Goal: Information Seeking & Learning: Learn about a topic

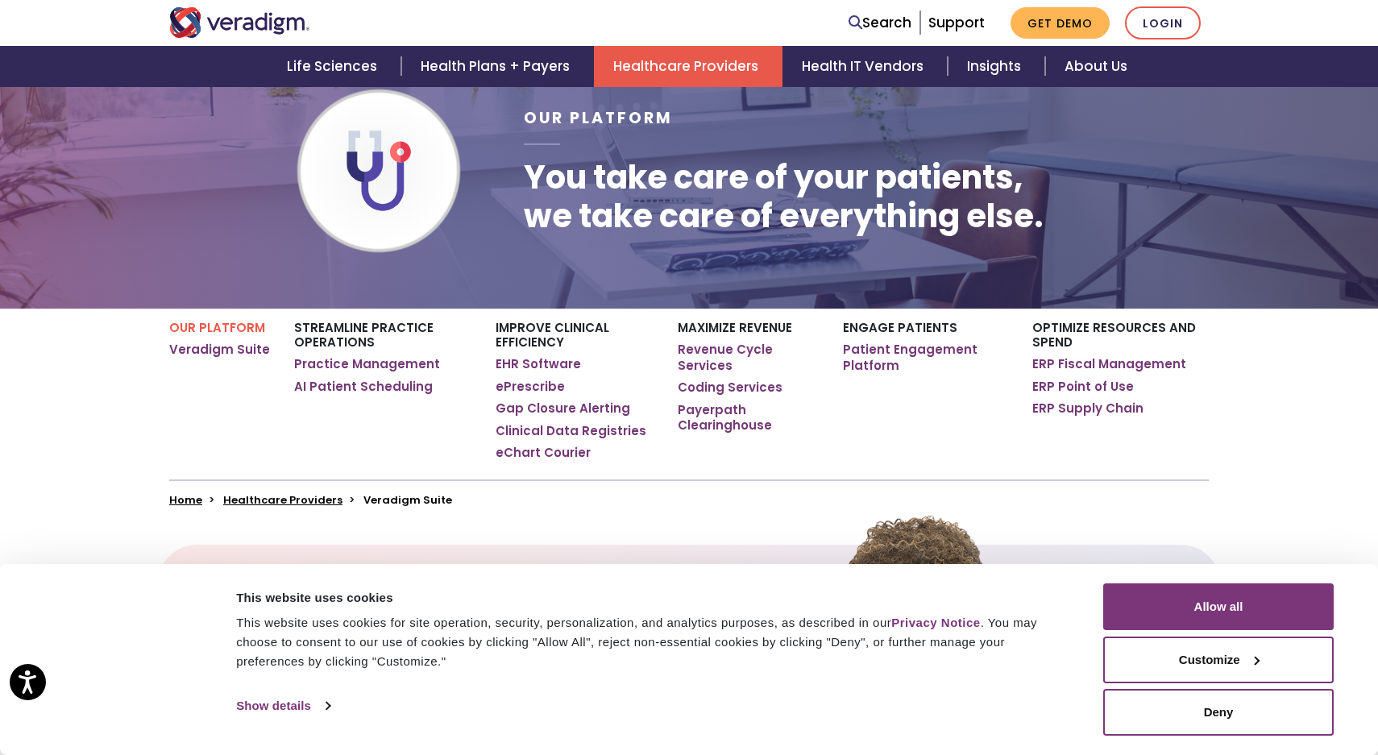
scroll to position [133, 0]
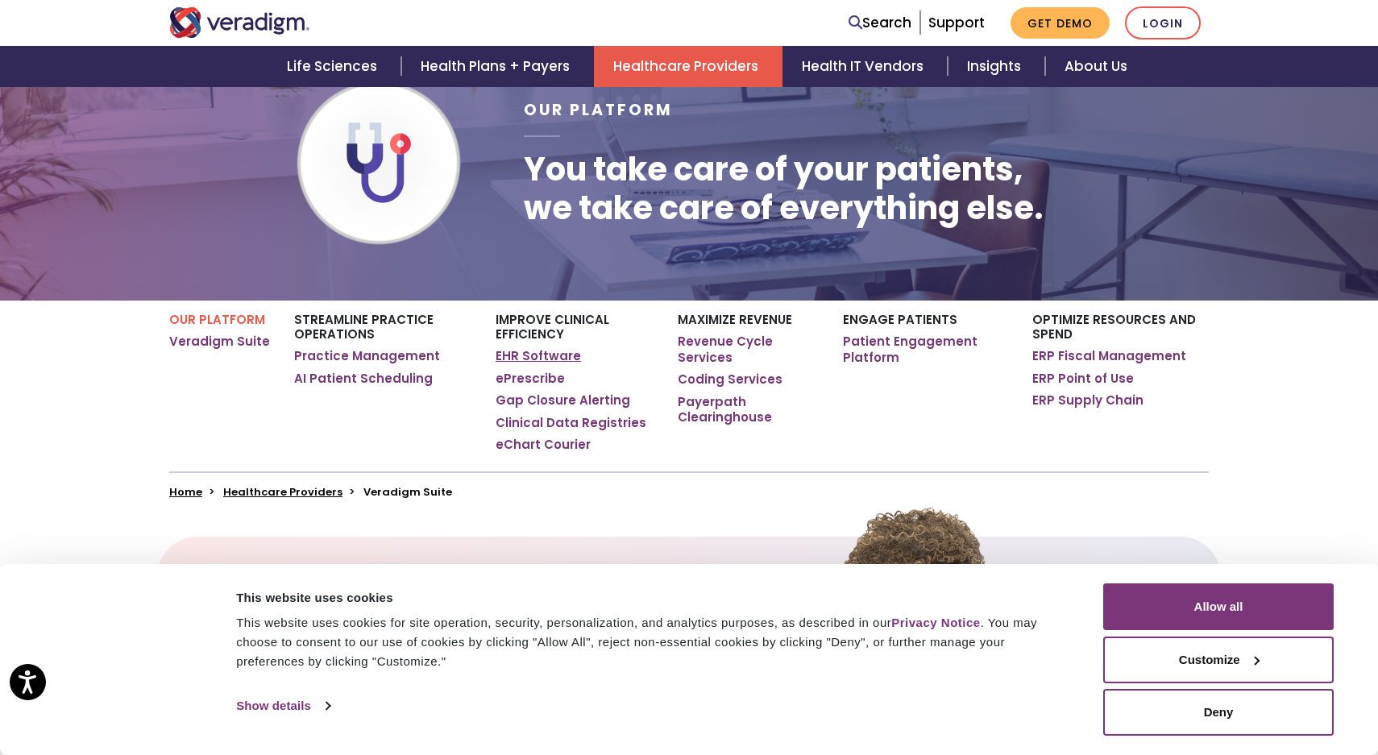
click at [552, 350] on link "EHR Software" at bounding box center [538, 356] width 85 height 16
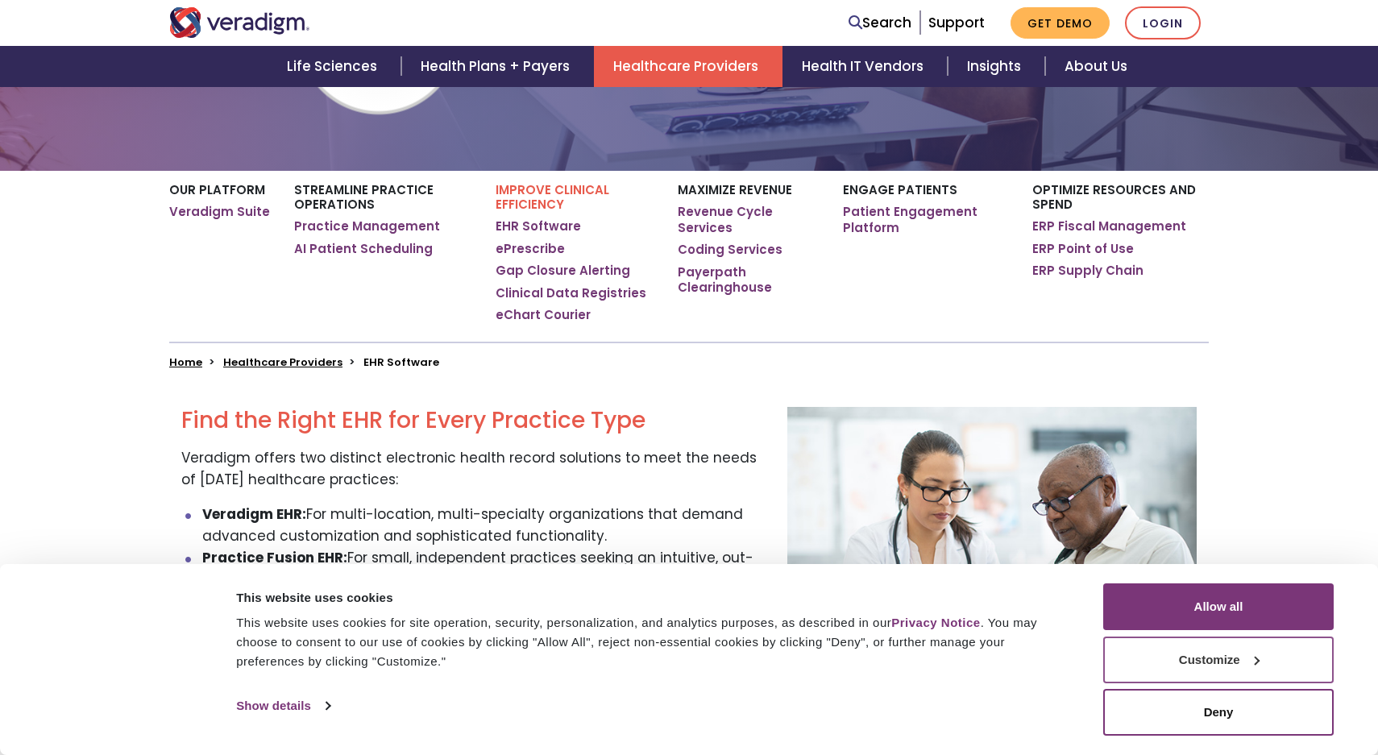
scroll to position [313, 0]
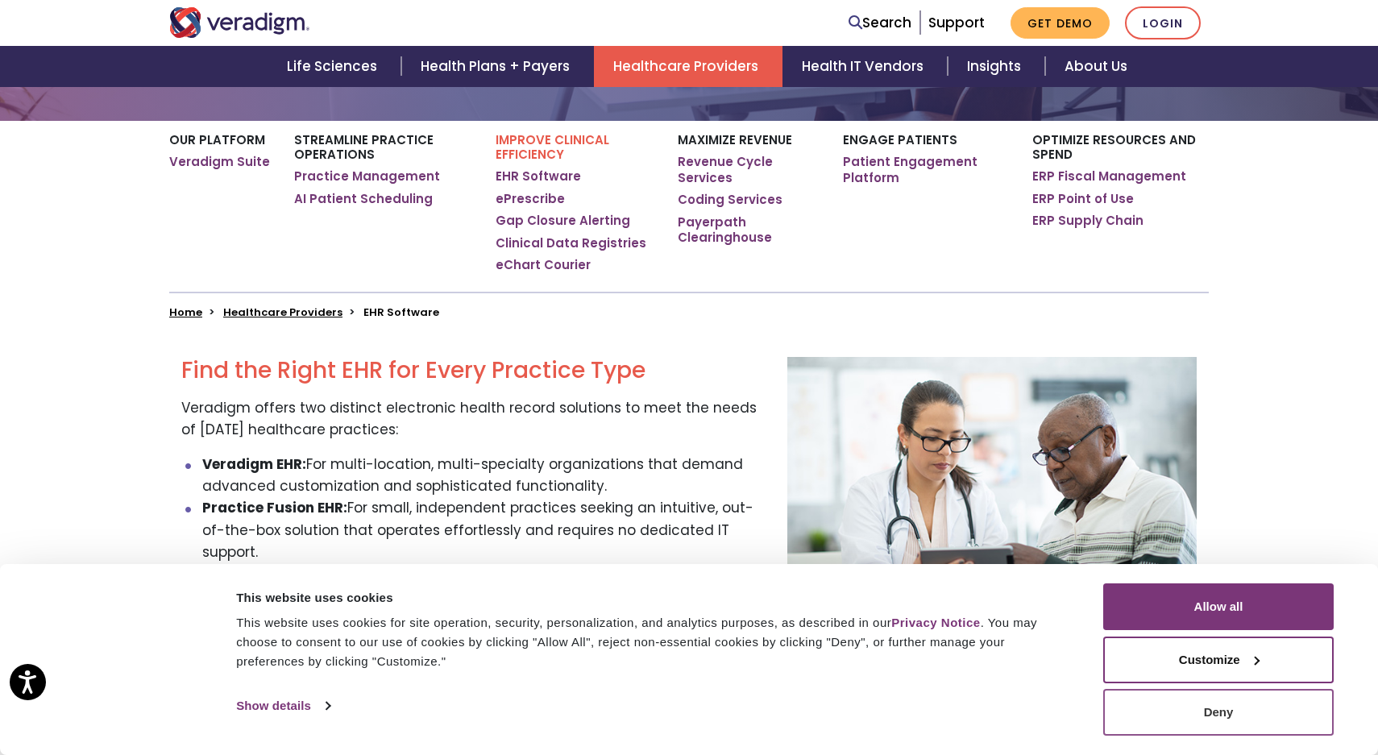
click at [1172, 718] on button "Deny" at bounding box center [1218, 712] width 230 height 47
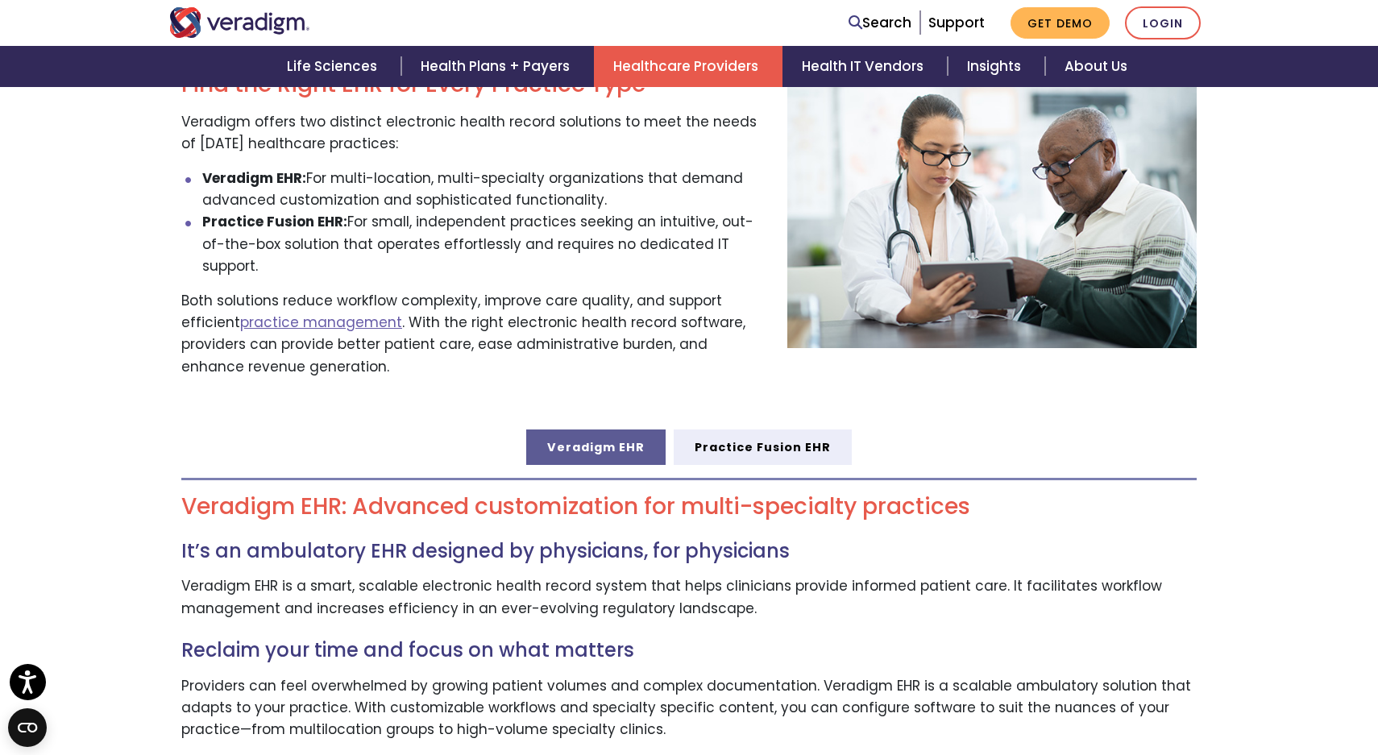
scroll to position [602, 0]
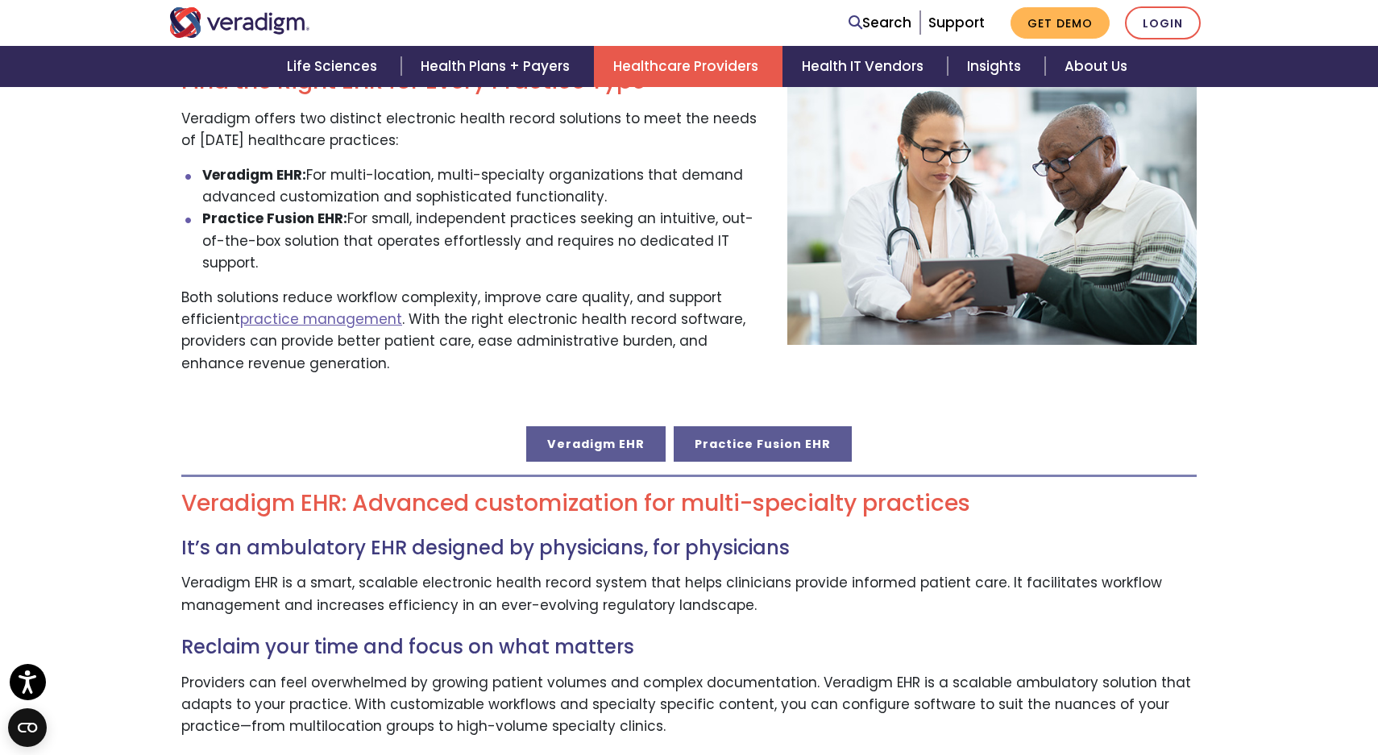
click at [791, 426] on link "Practice Fusion EHR" at bounding box center [763, 443] width 178 height 35
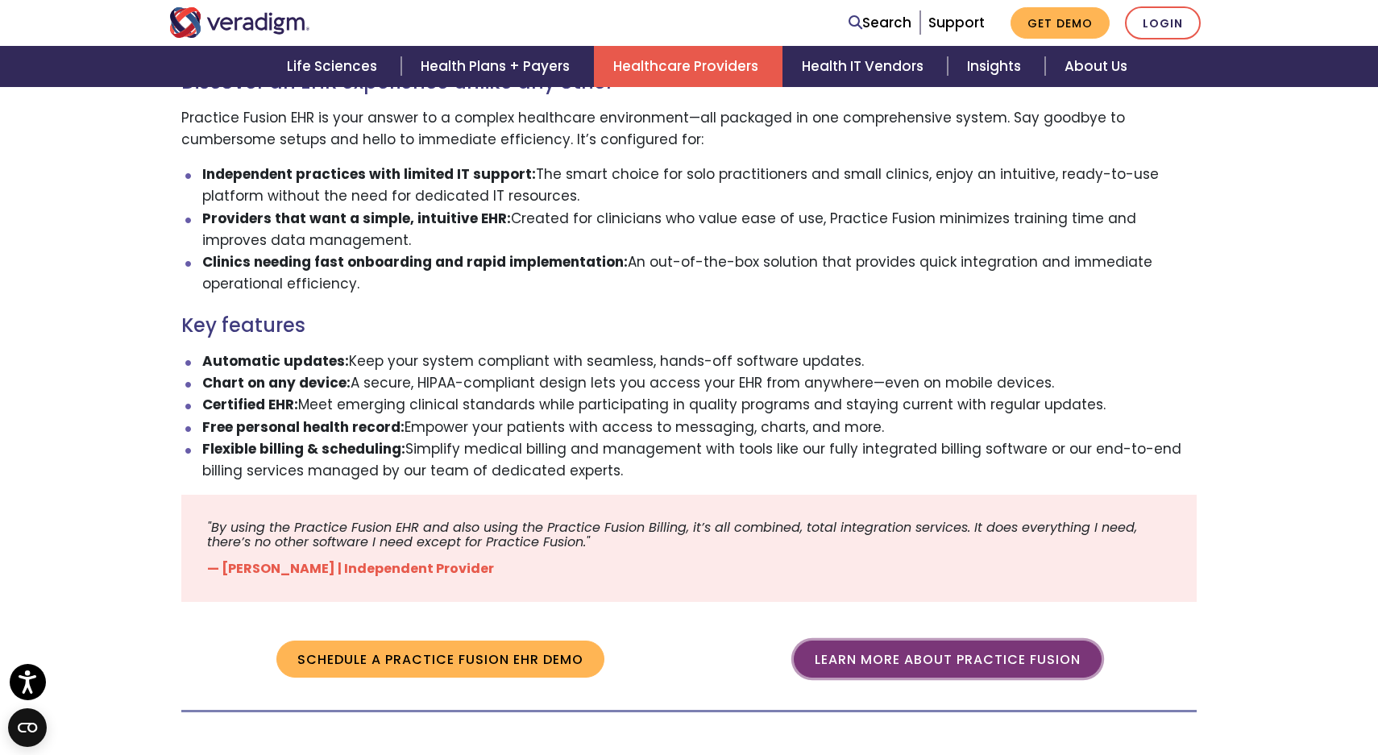
scroll to position [1188, 0]
click at [829, 641] on link "Learn more about Practice Fusion" at bounding box center [948, 659] width 308 height 37
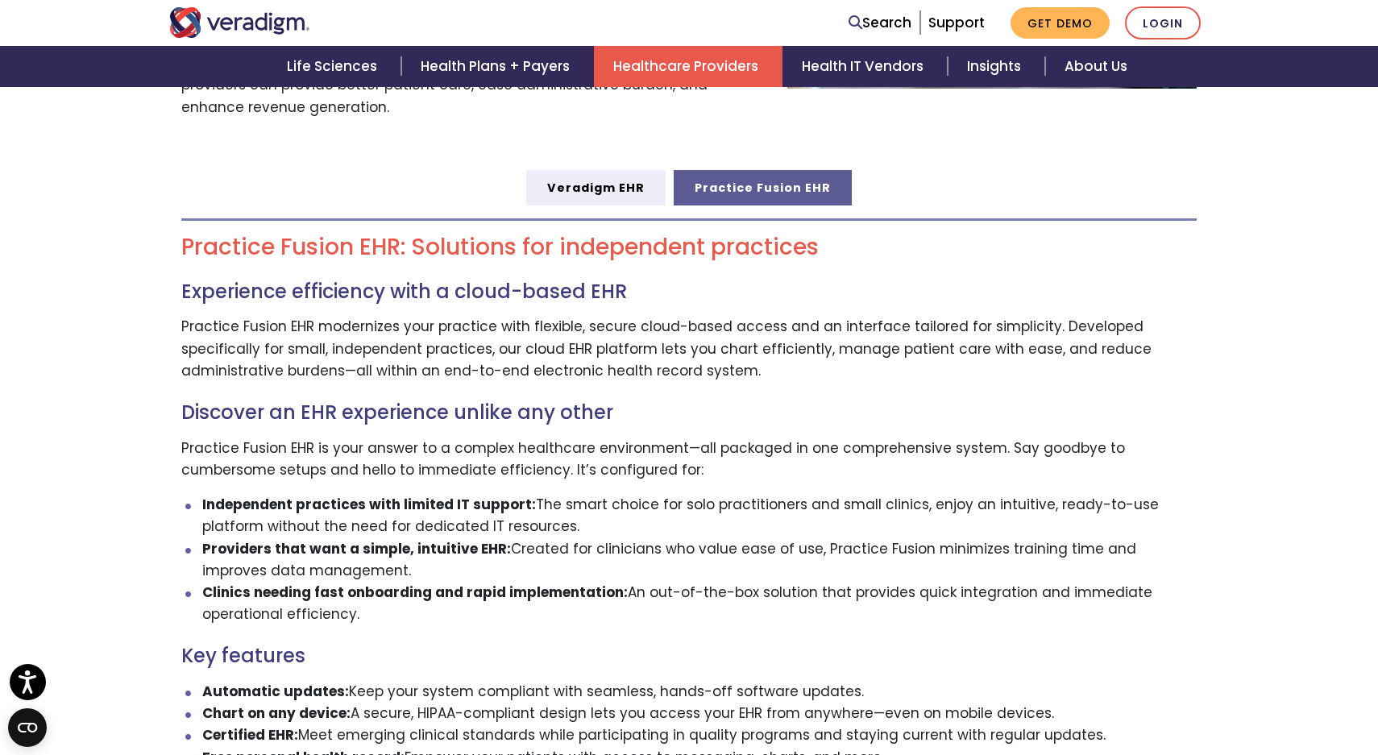
scroll to position [694, 0]
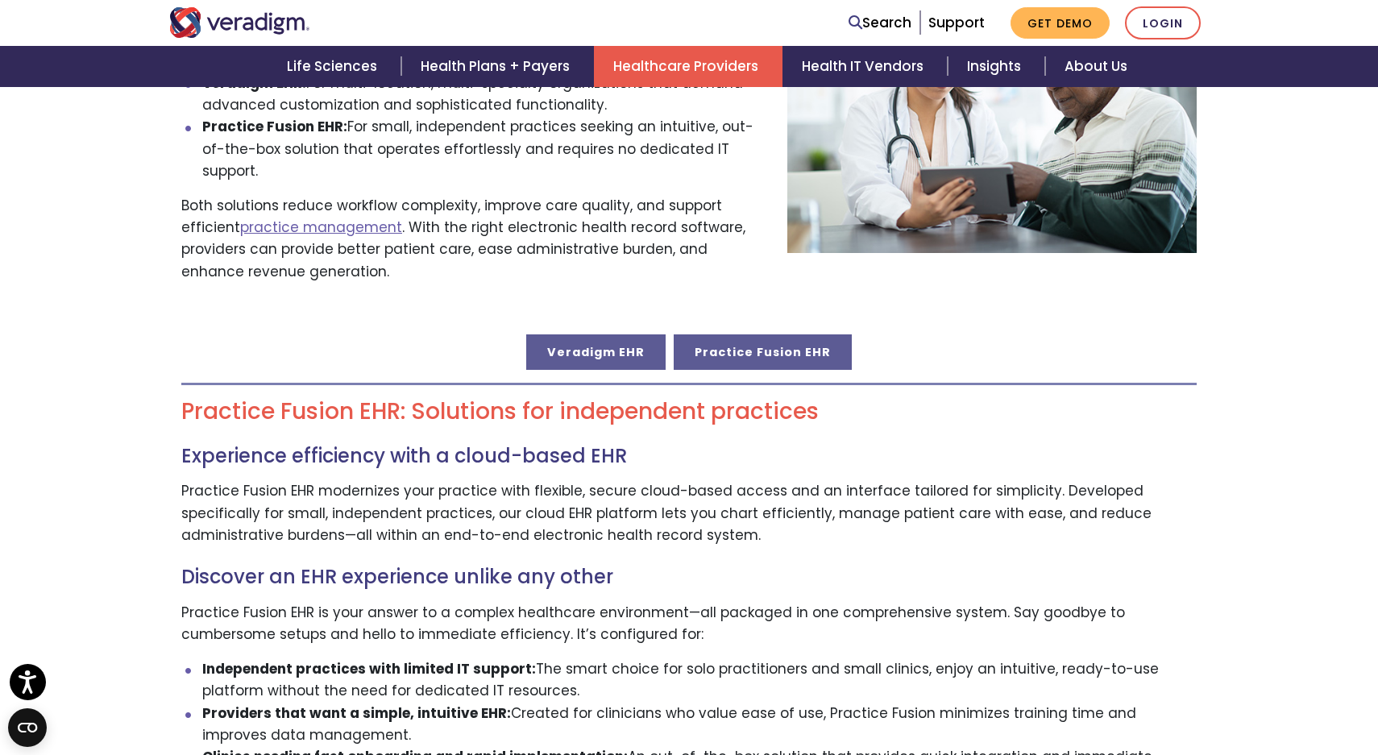
click at [602, 334] on link "Veradigm EHR" at bounding box center [595, 351] width 139 height 35
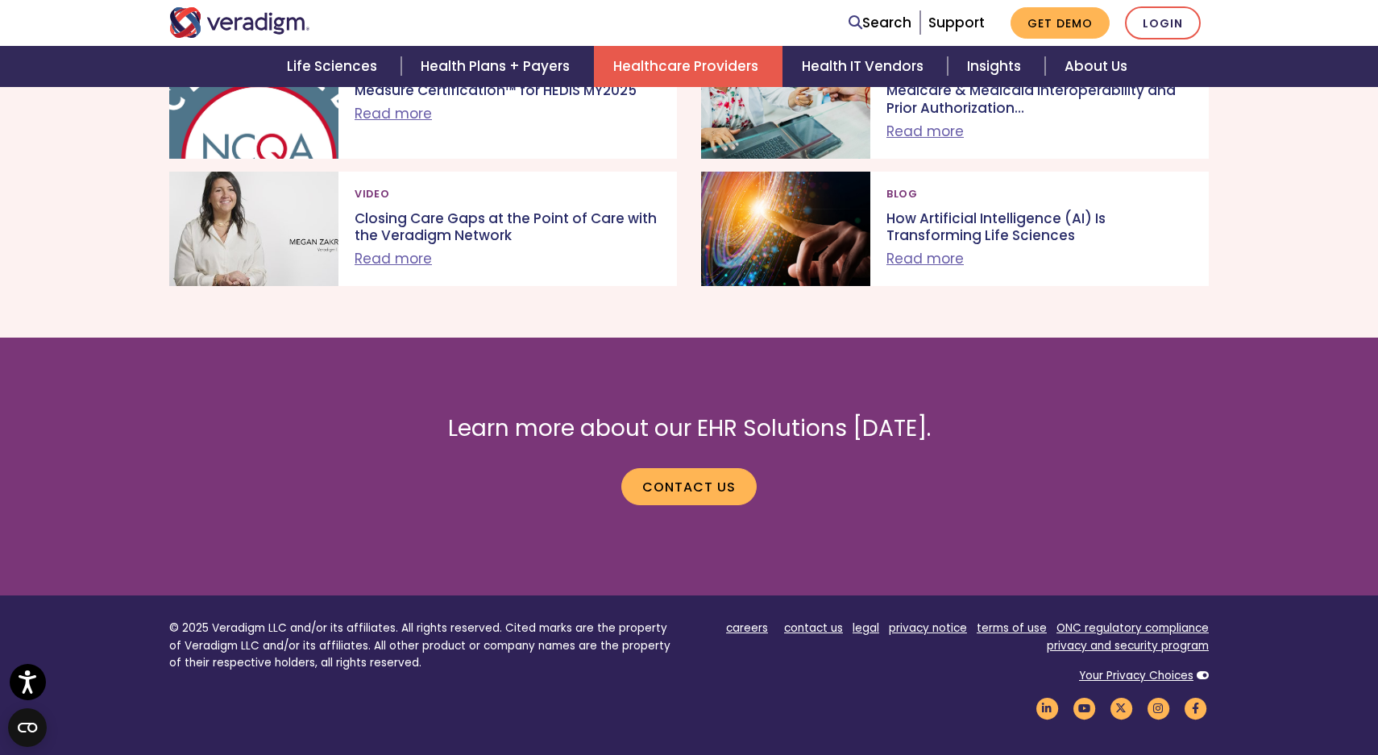
scroll to position [2863, 0]
